Goal: Information Seeking & Learning: Learn about a topic

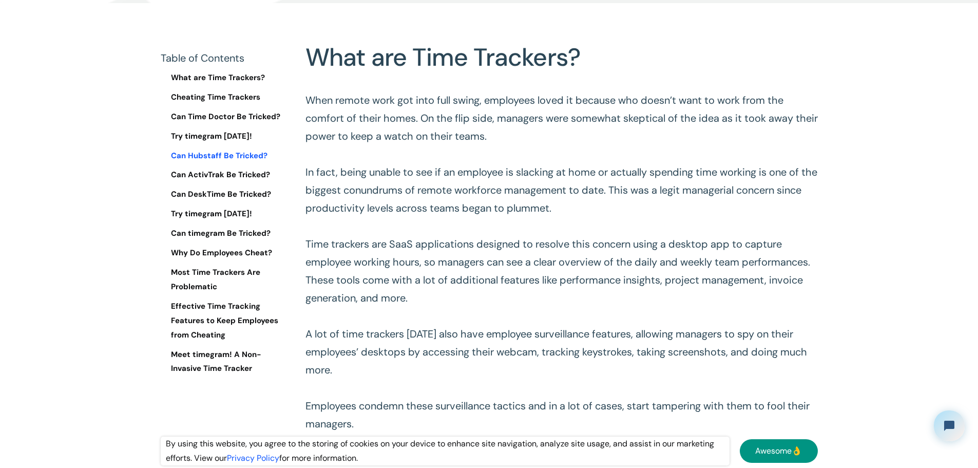
click at [223, 160] on link "Can Hubstaff Be Tricked?" at bounding box center [225, 156] width 128 height 14
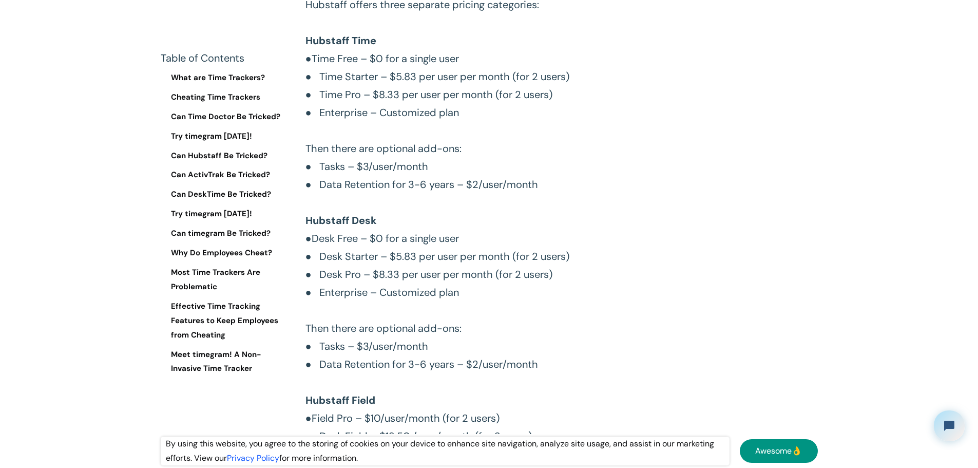
scroll to position [5616, 0]
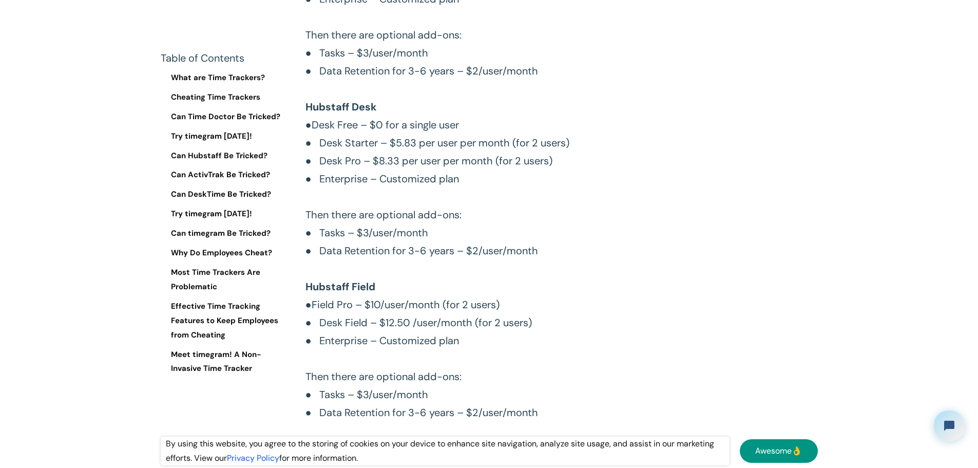
click at [421, 127] on p "Hubstaff offers three separate pricing categories: ‍ Hubstaff Time ● Time Free …" at bounding box center [561, 151] width 512 height 539
click at [481, 145] on p "Hubstaff offers three separate pricing categories: ‍ Hubstaff Time ● Time Free …" at bounding box center [561, 151] width 512 height 539
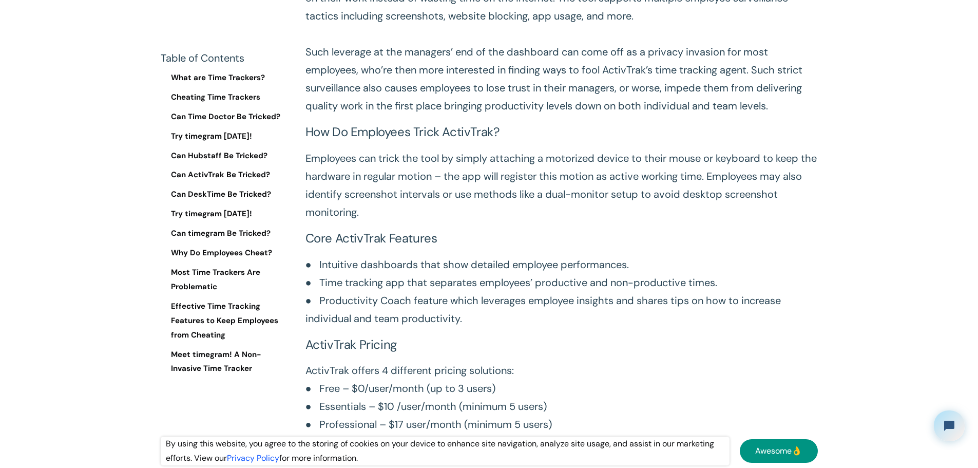
scroll to position [6797, 0]
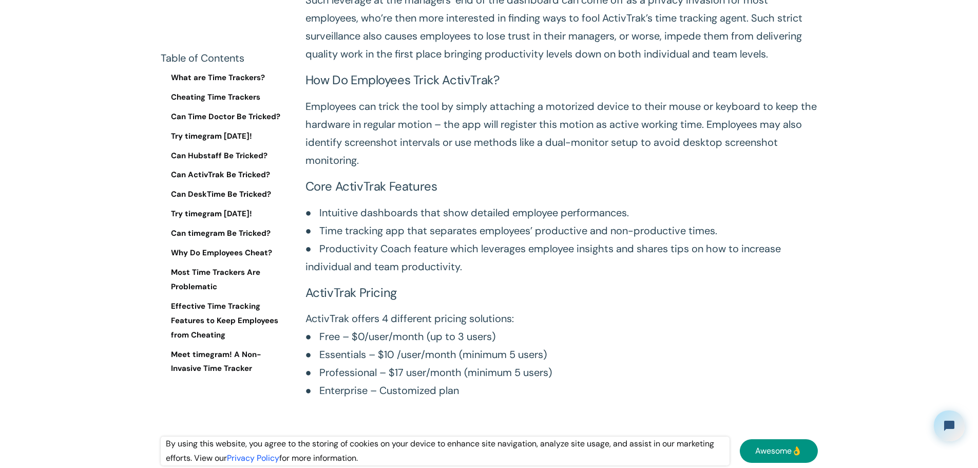
scroll to position [6900, 0]
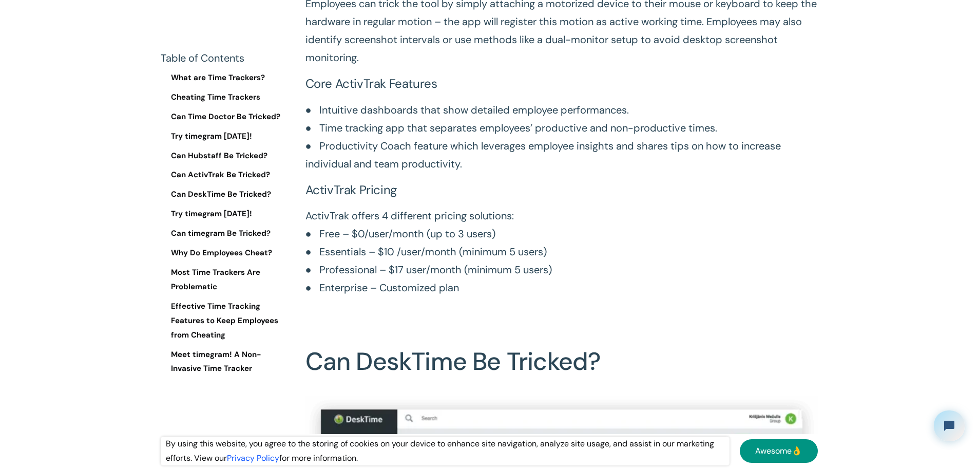
scroll to position [7105, 0]
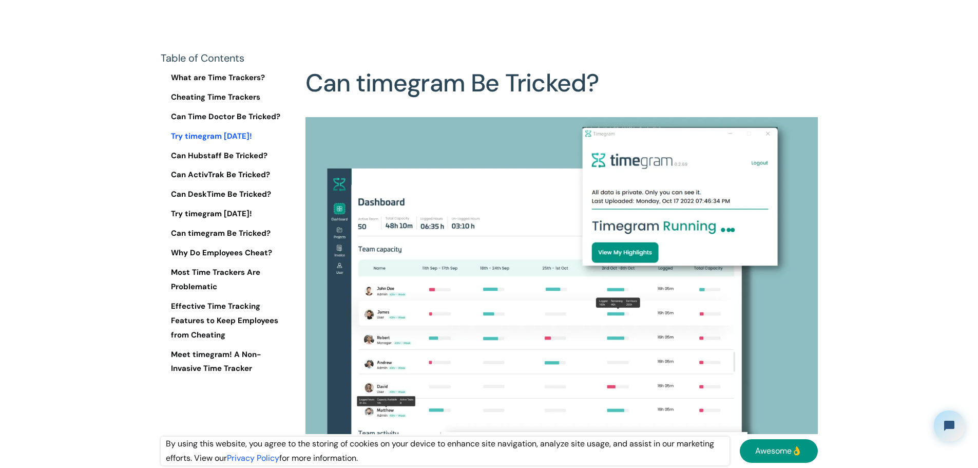
scroll to position [8696, 0]
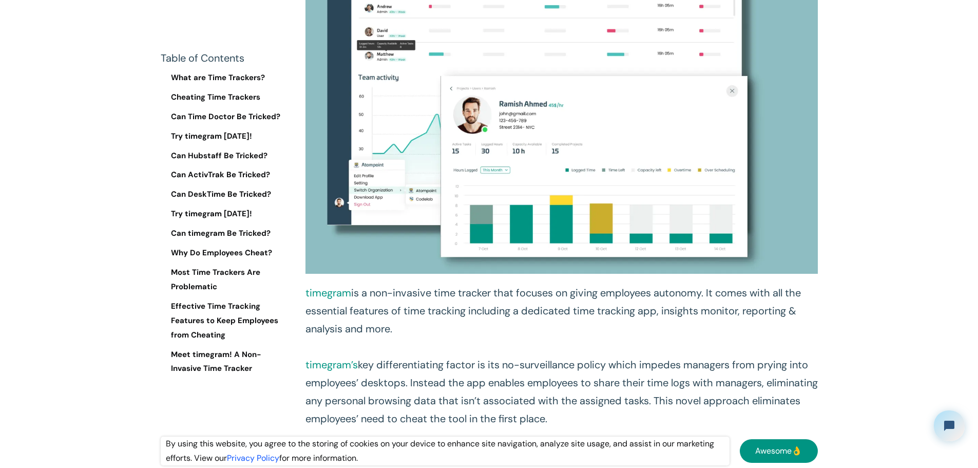
scroll to position [8953, 0]
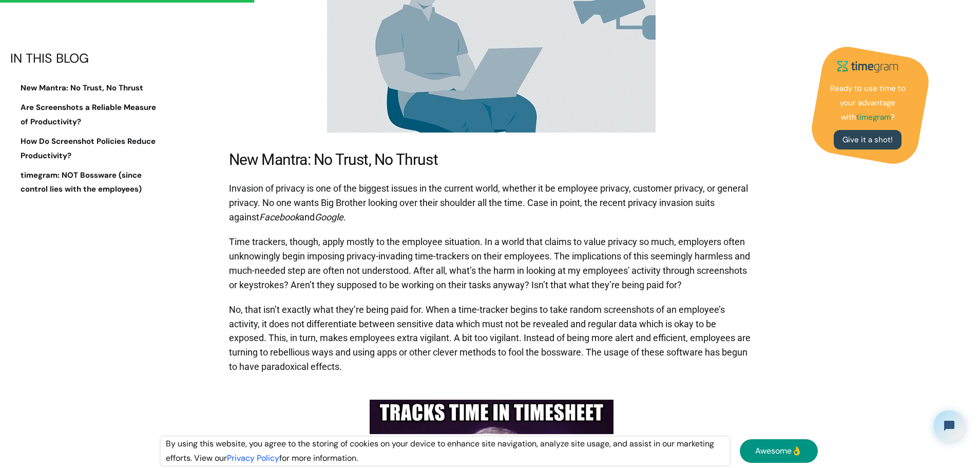
scroll to position [924, 0]
